Goal: Navigation & Orientation: Understand site structure

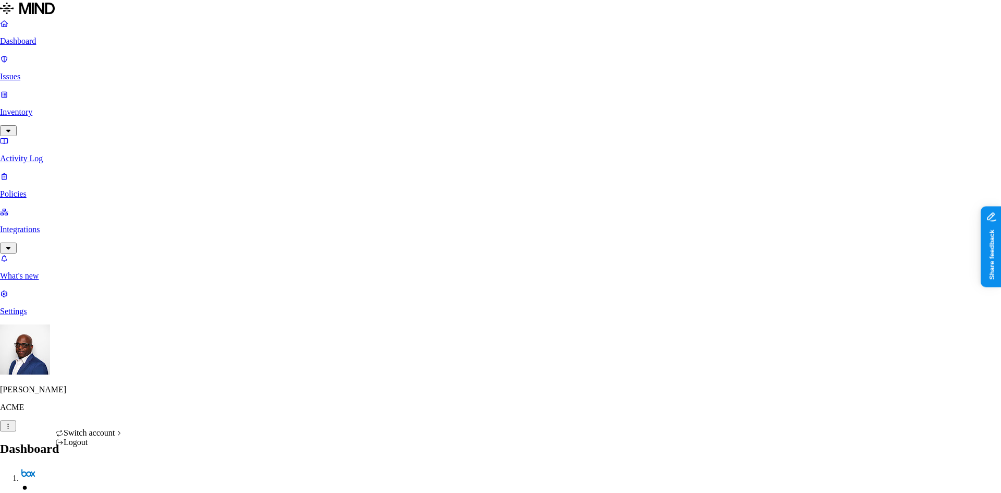
click at [159, 324] on span "CloudBees" at bounding box center [159, 319] width 36 height 9
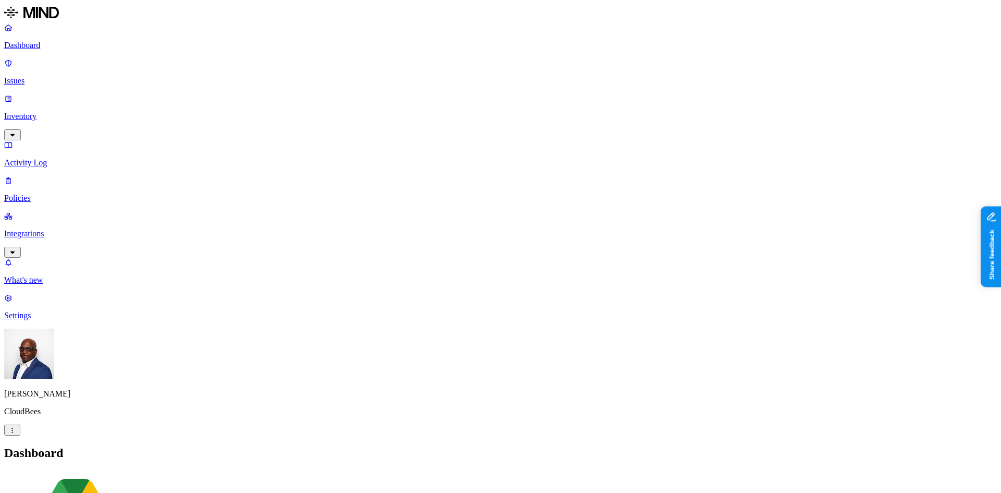
click at [51, 229] on p "Integrations" at bounding box center [500, 233] width 992 height 9
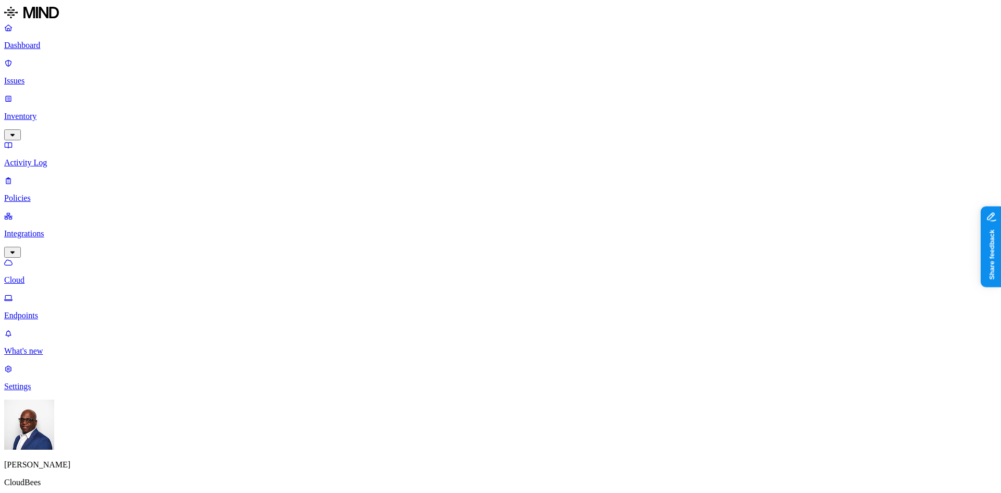
click at [45, 112] on p "Inventory" at bounding box center [500, 116] width 992 height 9
click at [47, 193] on p "Users" at bounding box center [500, 197] width 992 height 9
click at [48, 158] on p "Resources" at bounding box center [500, 162] width 992 height 9
click at [41, 300] on p "Integrations" at bounding box center [500, 304] width 992 height 9
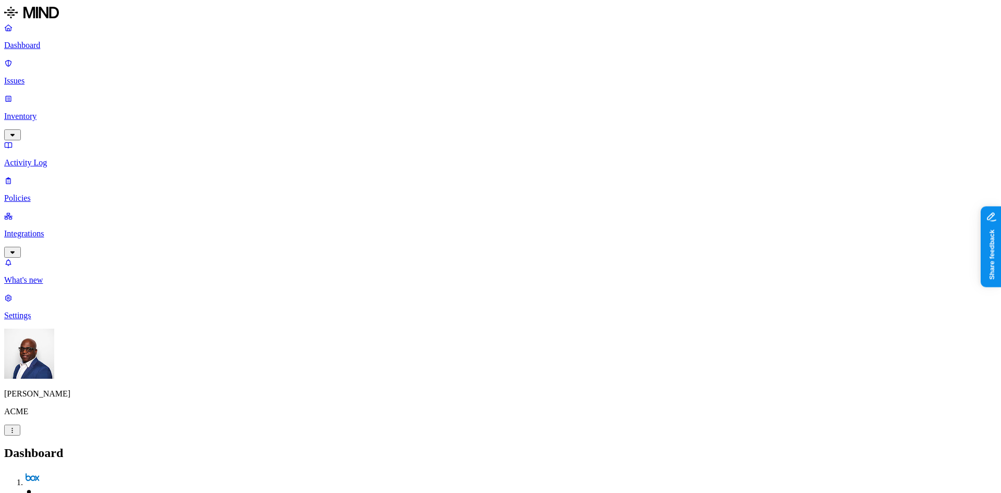
click at [43, 229] on p "Integrations" at bounding box center [500, 233] width 992 height 9
